Goal: Task Accomplishment & Management: Complete application form

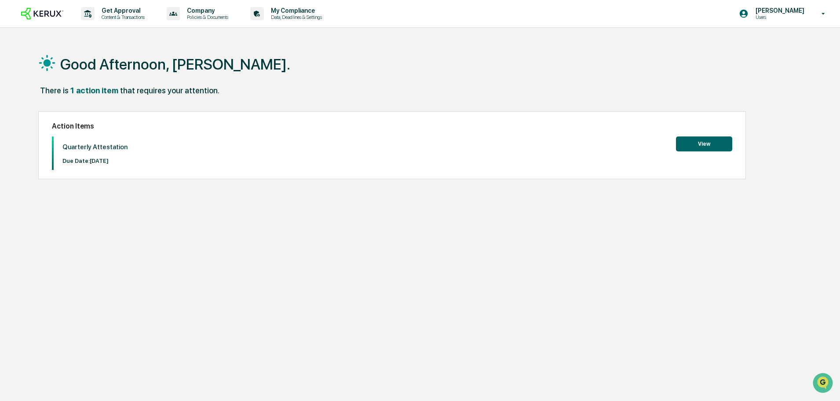
click at [717, 141] on button "View" at bounding box center [704, 143] width 56 height 15
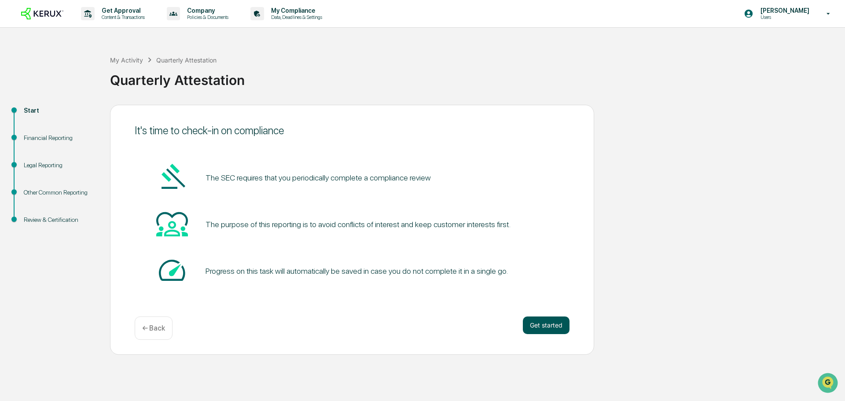
click at [550, 324] on button "Get started" at bounding box center [546, 325] width 47 height 18
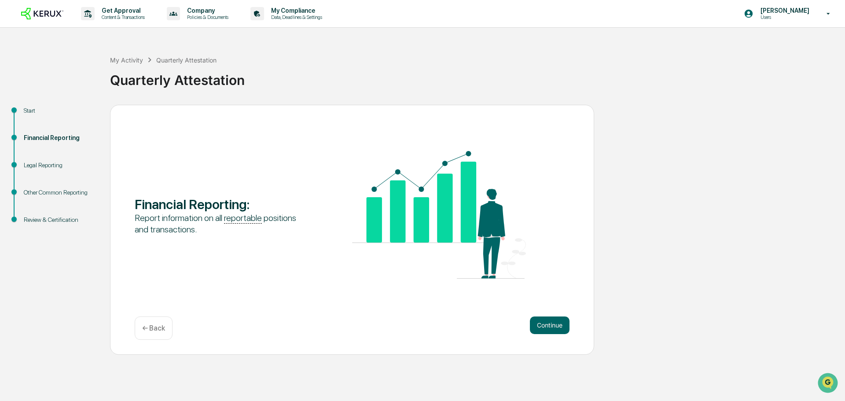
click at [550, 324] on button "Continue" at bounding box center [550, 325] width 40 height 18
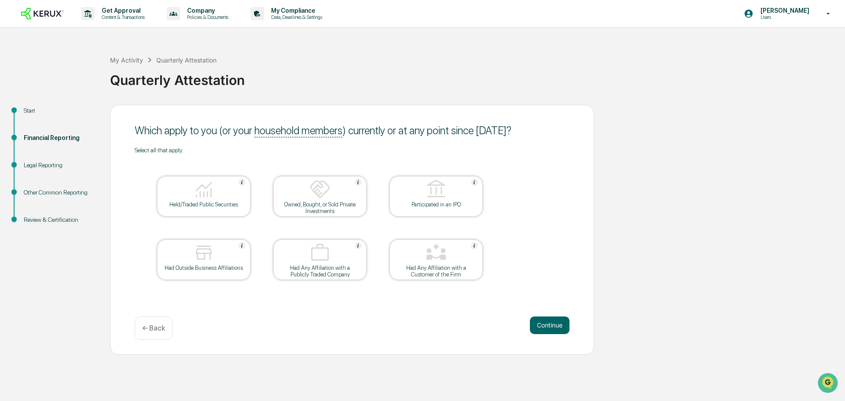
click at [550, 324] on button "Continue" at bounding box center [550, 325] width 40 height 18
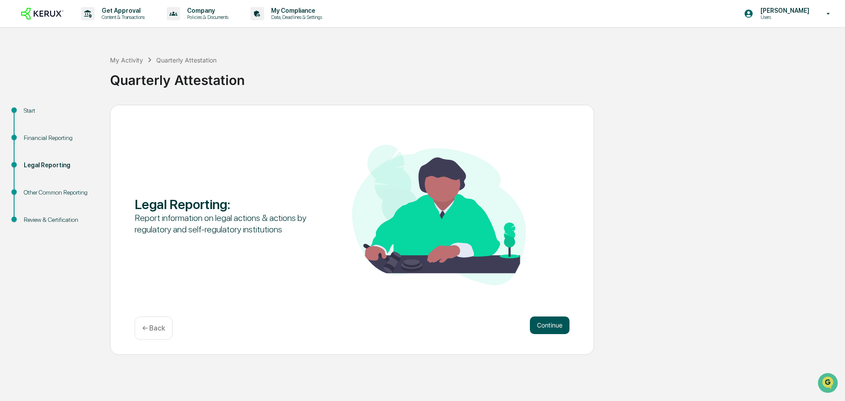
click at [555, 321] on button "Continue" at bounding box center [550, 325] width 40 height 18
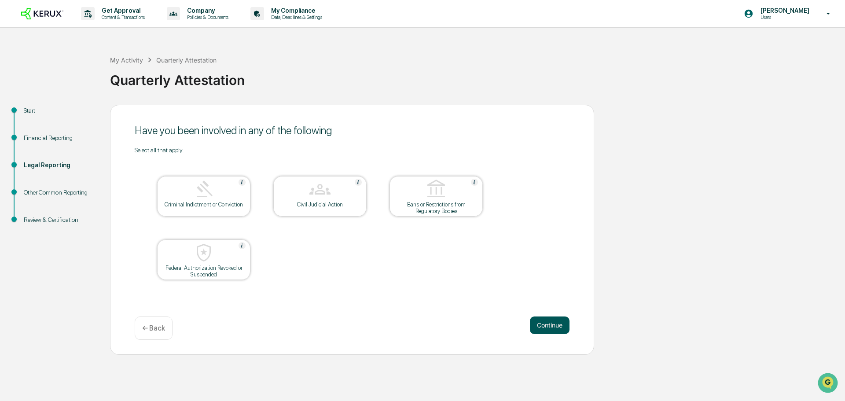
click at [551, 325] on button "Continue" at bounding box center [550, 325] width 40 height 18
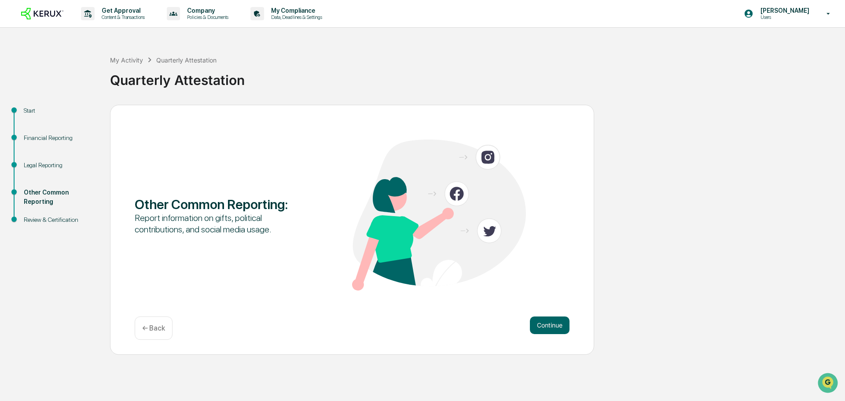
click at [551, 325] on button "Continue" at bounding box center [550, 325] width 40 height 18
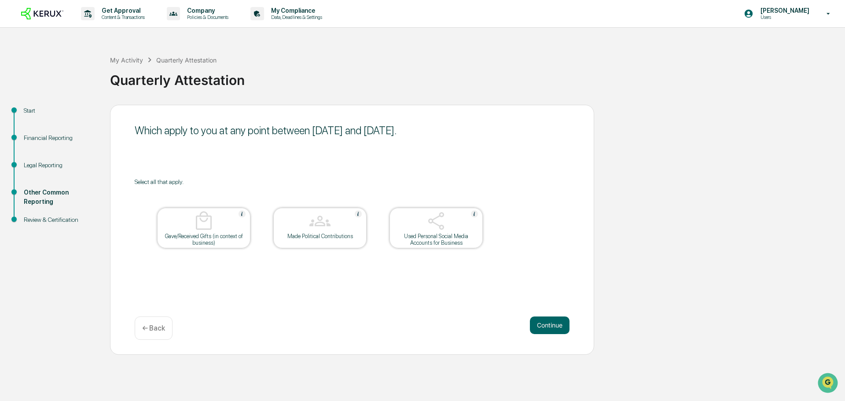
click at [551, 325] on button "Continue" at bounding box center [550, 325] width 40 height 18
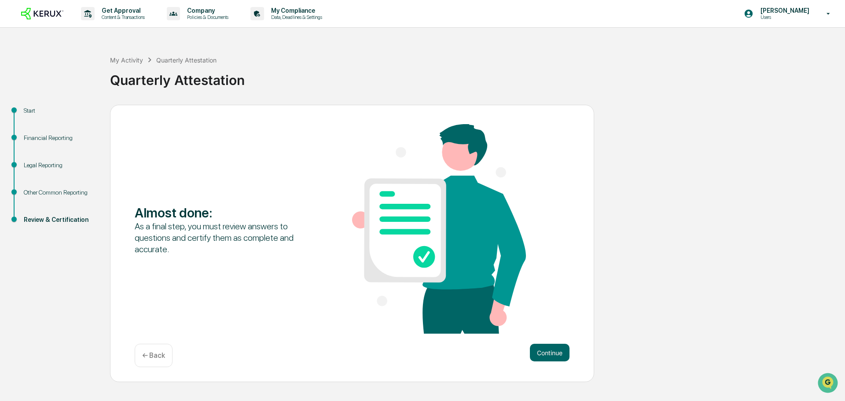
click at [551, 325] on div "Almost done : As a final step, you must review answers to questions and certify…" at bounding box center [352, 229] width 435 height 211
click at [543, 346] on button "Continue" at bounding box center [550, 353] width 40 height 18
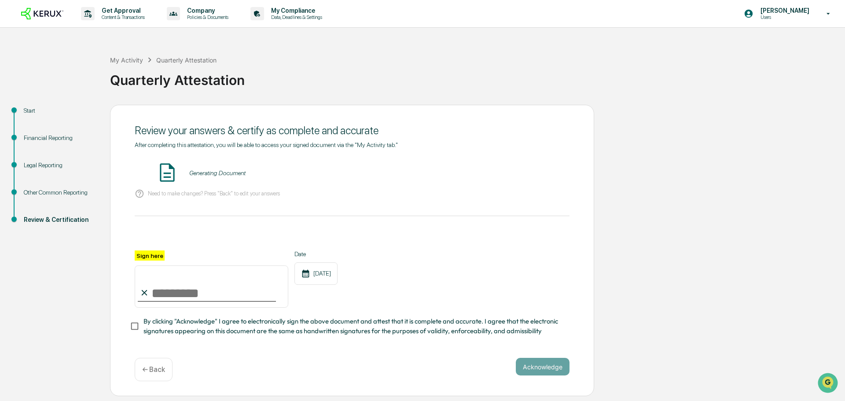
click at [192, 295] on input "Sign here" at bounding box center [212, 286] width 154 height 42
type input "**********"
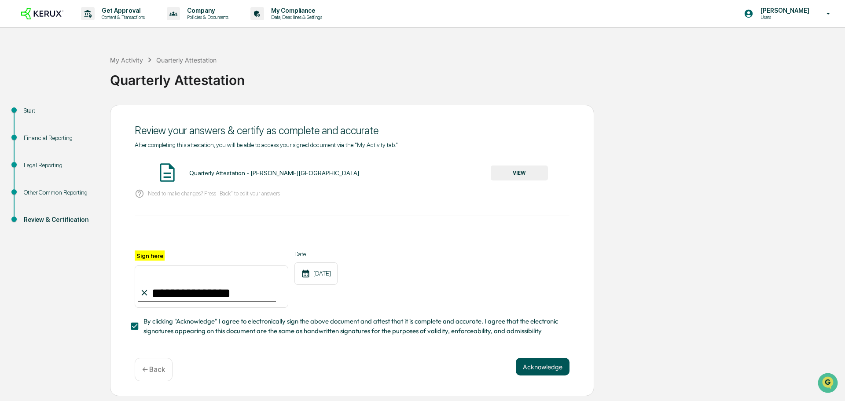
click at [533, 368] on button "Acknowledge" at bounding box center [543, 367] width 54 height 18
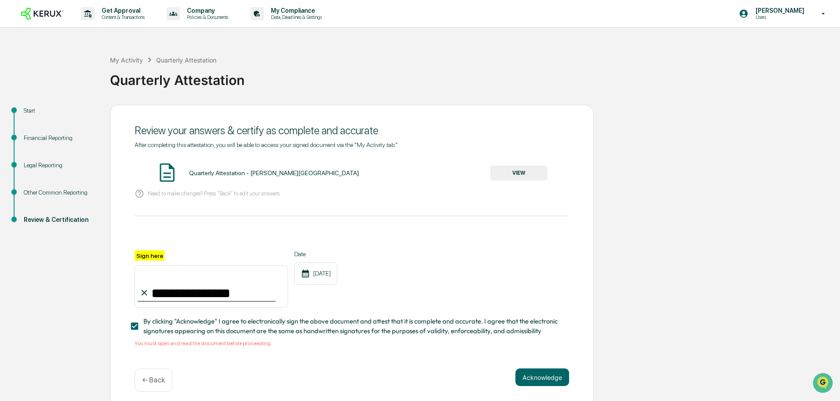
drag, startPoint x: 529, startPoint y: 166, endPoint x: 525, endPoint y: 169, distance: 4.7
click at [525, 169] on button "VIEW" at bounding box center [518, 172] width 57 height 15
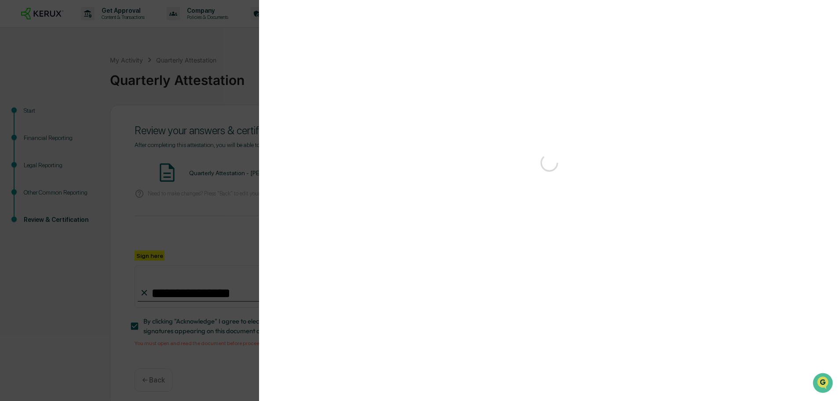
click at [518, 175] on div "Version History" at bounding box center [420, 200] width 840 height 401
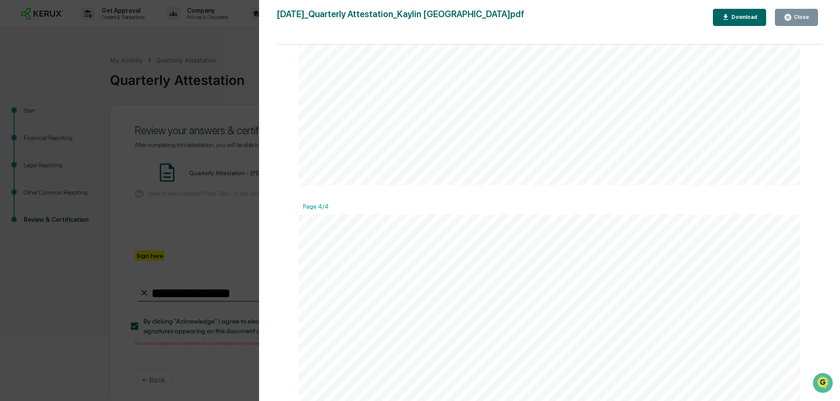
scroll to position [2419, 0]
click at [797, 15] on div "Close" at bounding box center [800, 17] width 17 height 6
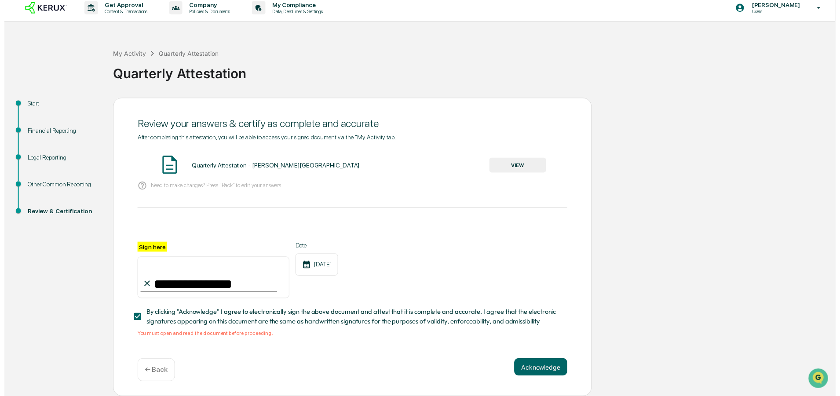
scroll to position [8, 0]
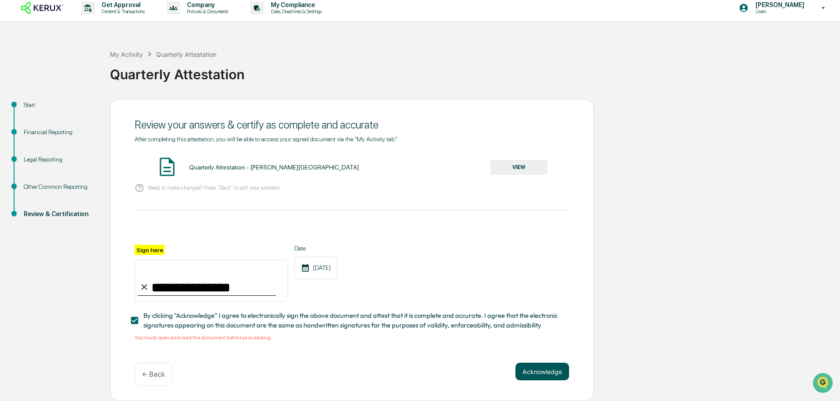
click at [544, 375] on button "Acknowledge" at bounding box center [543, 371] width 54 height 18
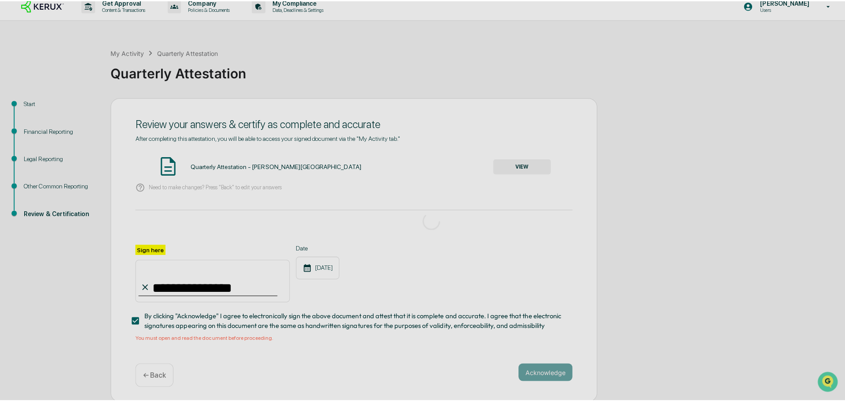
scroll to position [0, 0]
